Goal: Navigation & Orientation: Find specific page/section

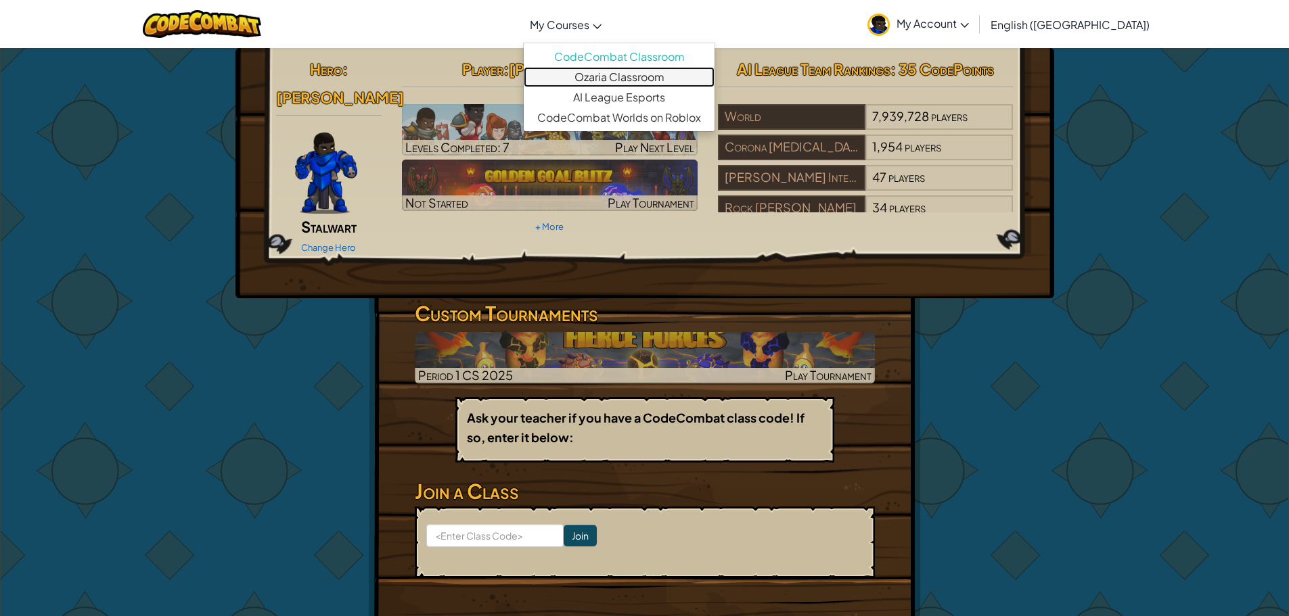
click at [631, 70] on link "Ozaria Classroom" at bounding box center [619, 77] width 191 height 20
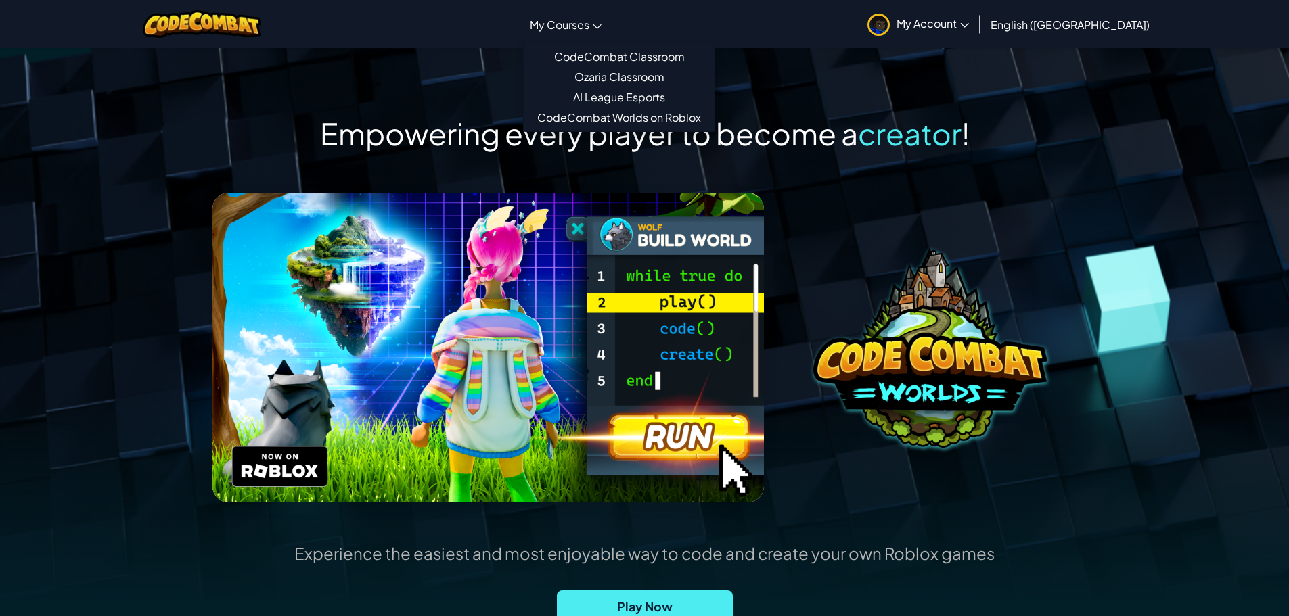
click at [589, 23] on span "My Courses" at bounding box center [560, 25] width 60 height 14
click at [631, 76] on link "Ozaria Classroom" at bounding box center [619, 77] width 191 height 20
